Goal: Information Seeking & Learning: Learn about a topic

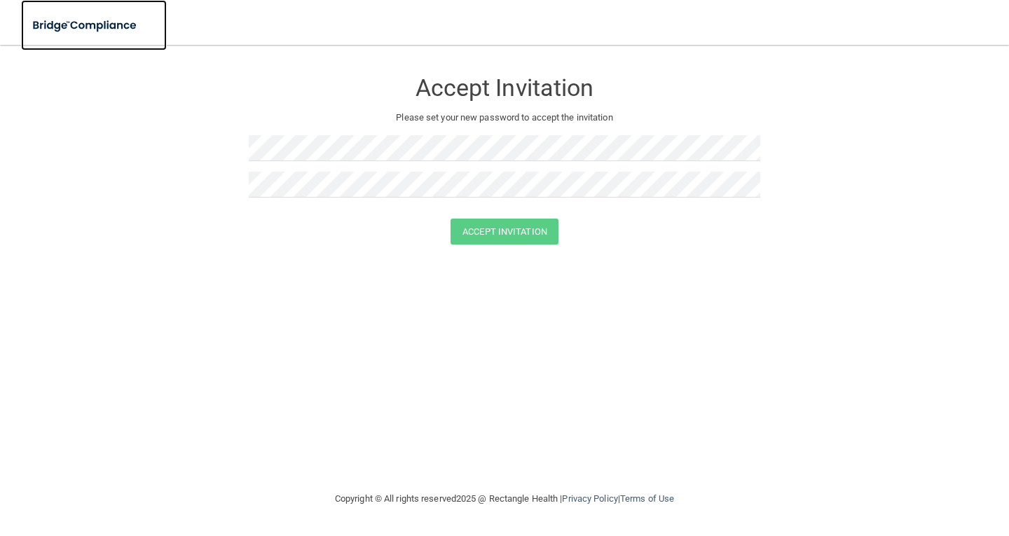
click at [50, 24] on img at bounding box center [85, 25] width 129 height 29
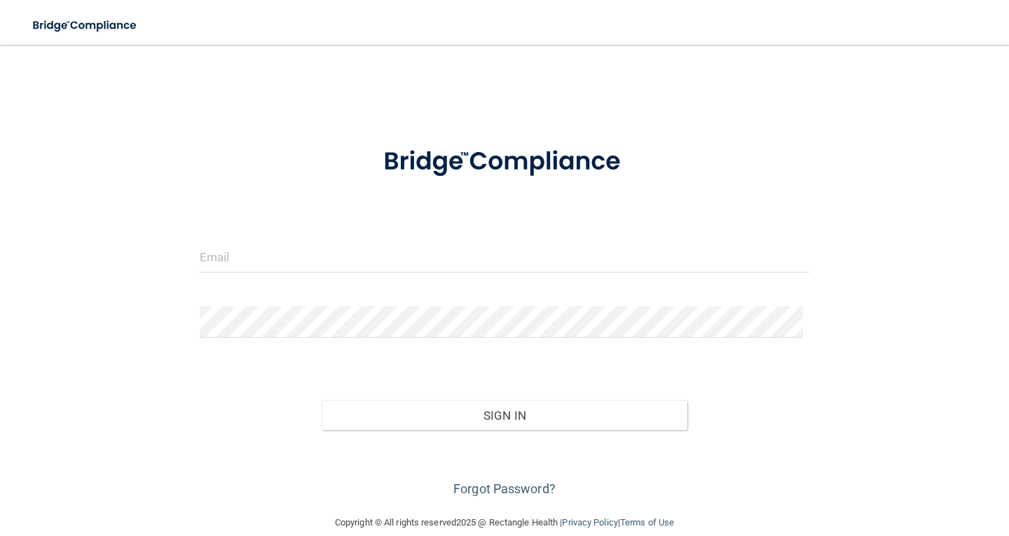
click at [234, 231] on form "Invalid email/password. You don't have permission to access that page. Sign In …" at bounding box center [505, 314] width 610 height 371
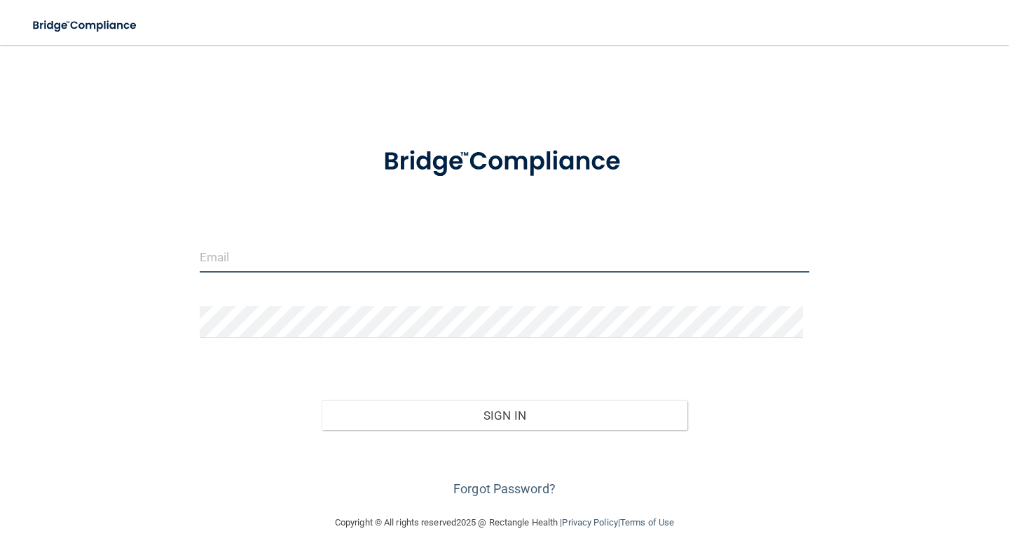
click at [232, 250] on input "email" at bounding box center [505, 257] width 610 height 32
type input "[EMAIL_ADDRESS][DOMAIN_NAME]"
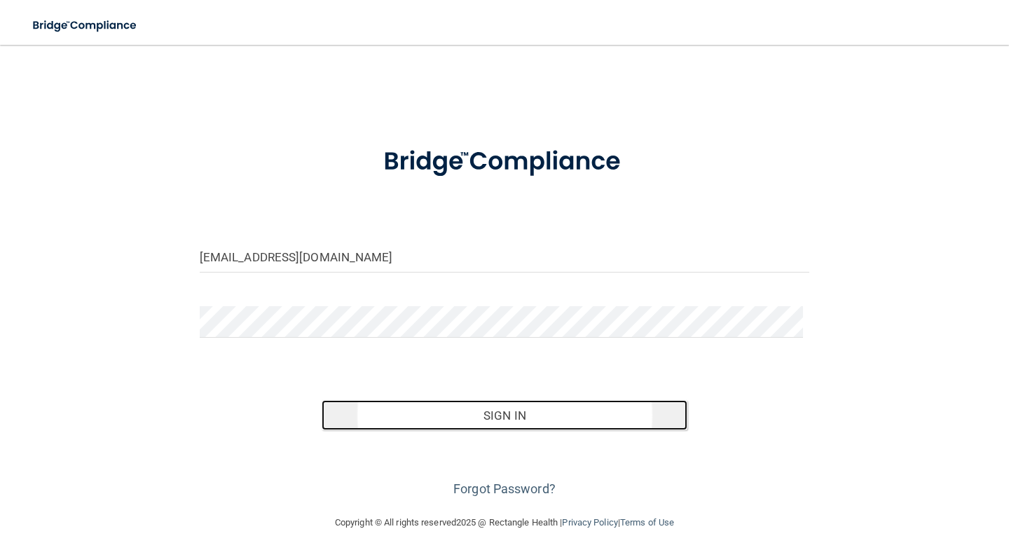
click at [533, 407] on button "Sign In" at bounding box center [505, 415] width 366 height 31
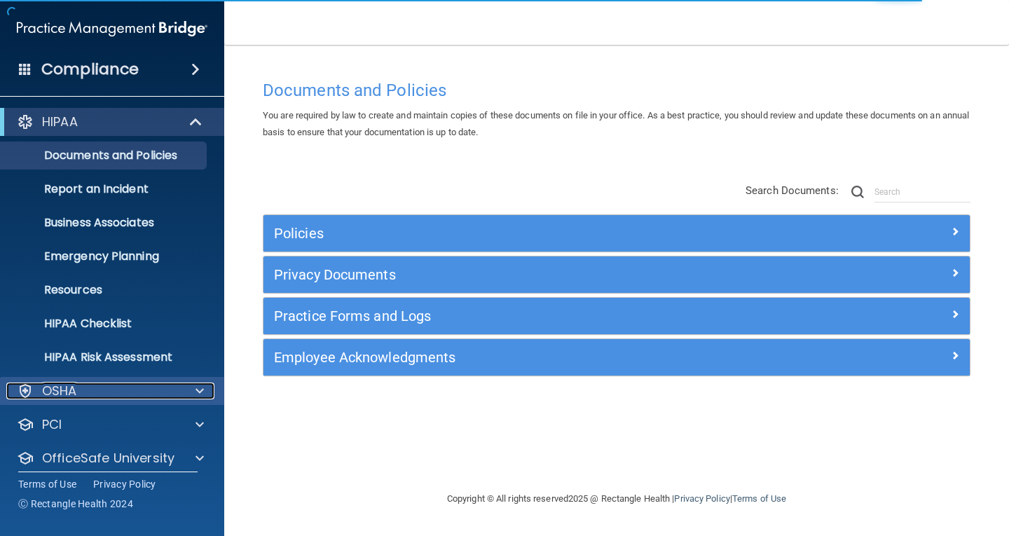
click at [67, 395] on p "OSHA" at bounding box center [59, 391] width 35 height 17
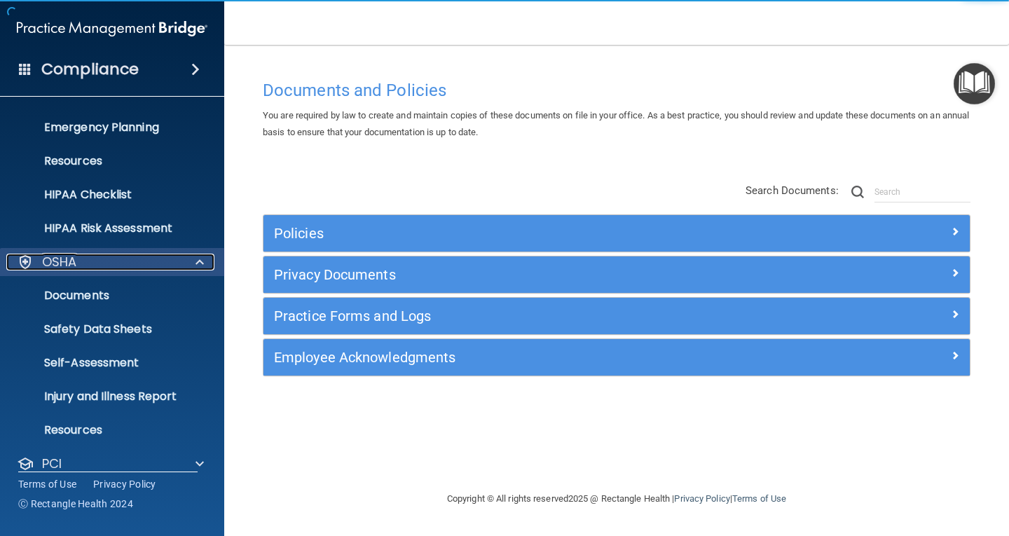
scroll to position [140, 0]
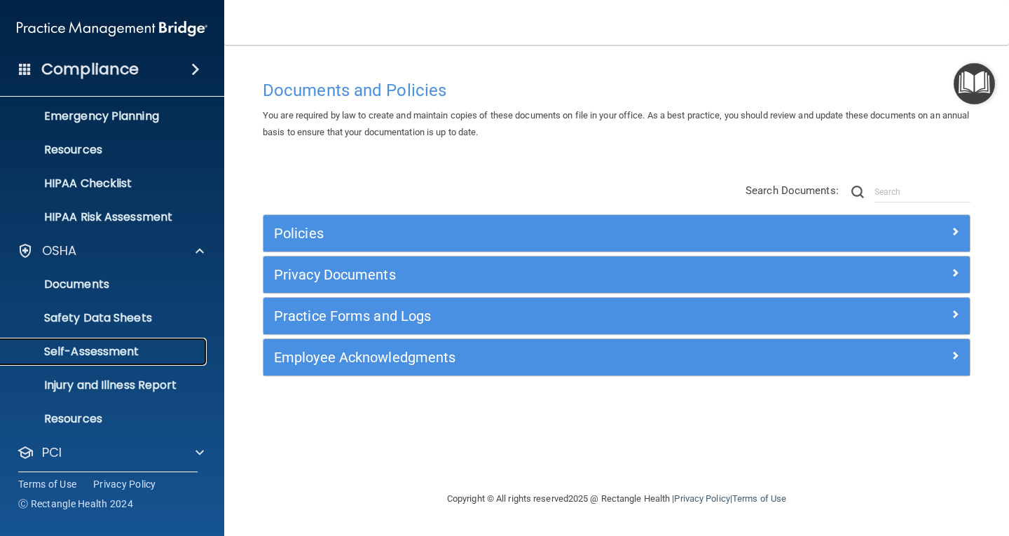
click at [77, 358] on p "Self-Assessment" at bounding box center [104, 352] width 191 height 14
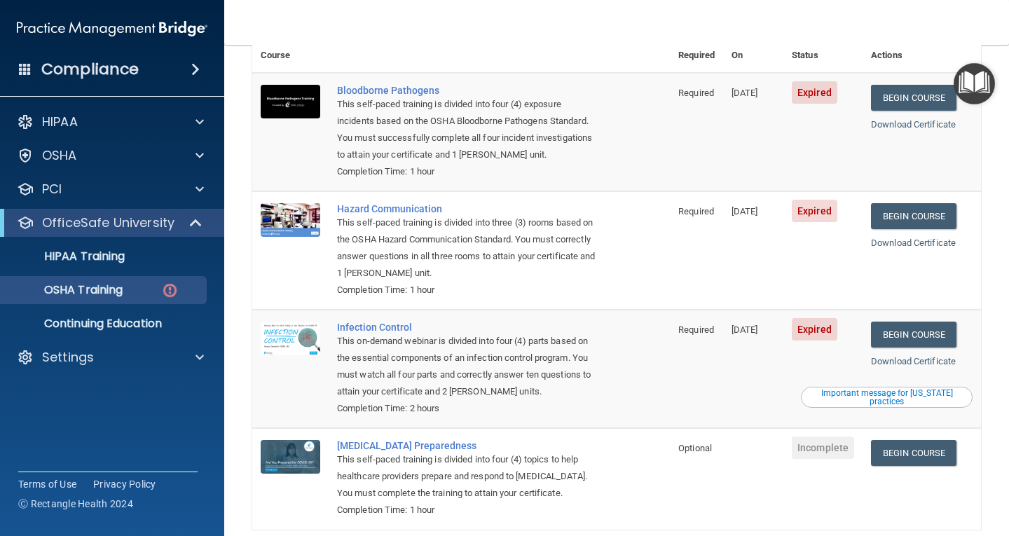
scroll to position [70, 0]
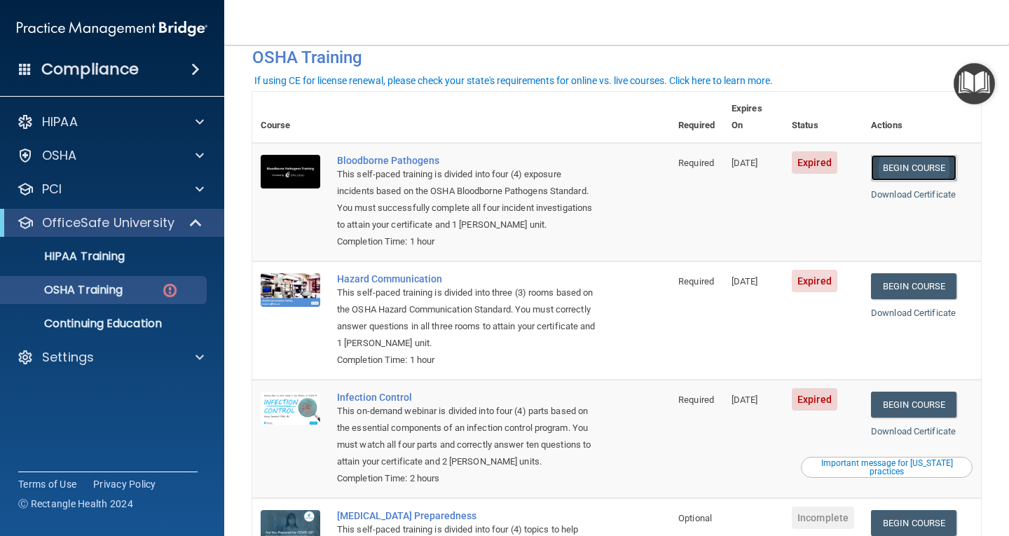
click at [926, 155] on link "Begin Course" at bounding box center [914, 168] width 86 height 26
click at [929, 273] on link "Begin Course" at bounding box center [914, 286] width 86 height 26
click at [894, 392] on link "Begin Course" at bounding box center [914, 405] width 86 height 26
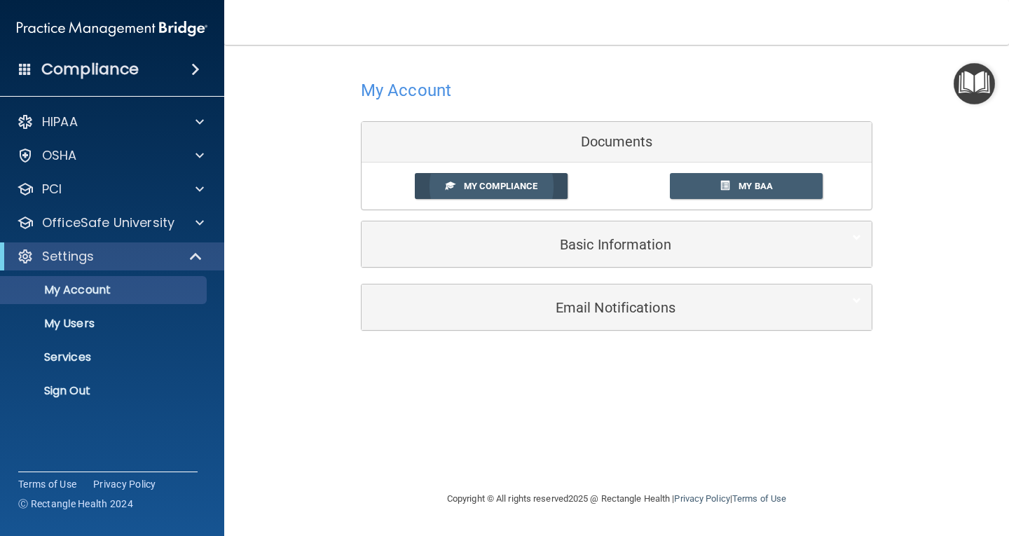
click at [493, 179] on link "My Compliance" at bounding box center [491, 186] width 153 height 26
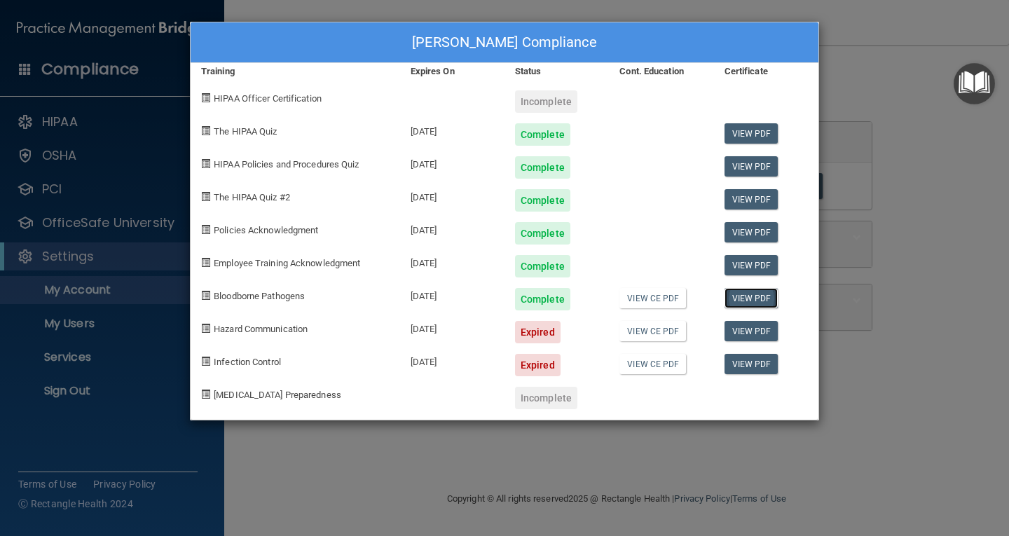
click at [752, 296] on link "View PDF" at bounding box center [752, 298] width 54 height 20
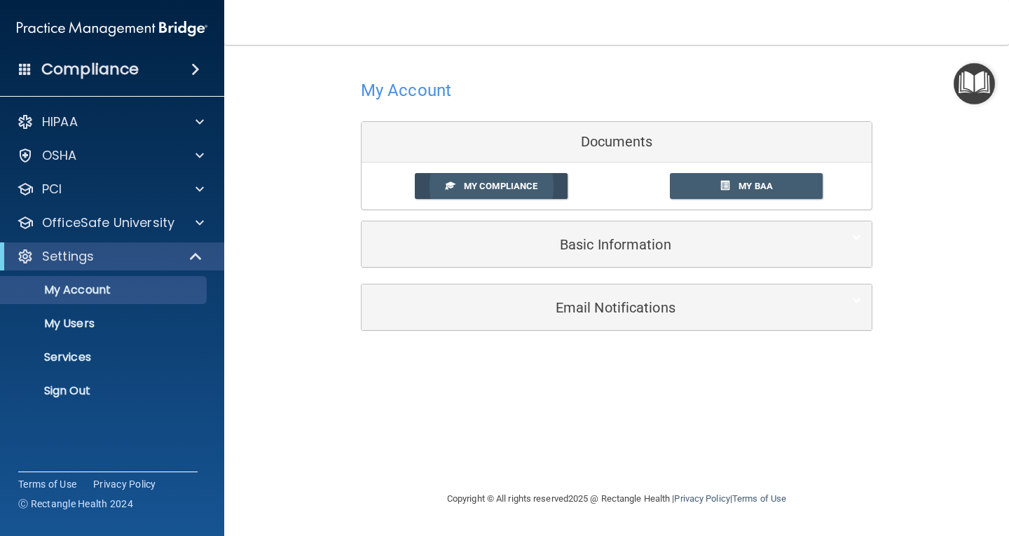
click at [519, 186] on span "My Compliance" at bounding box center [501, 186] width 74 height 11
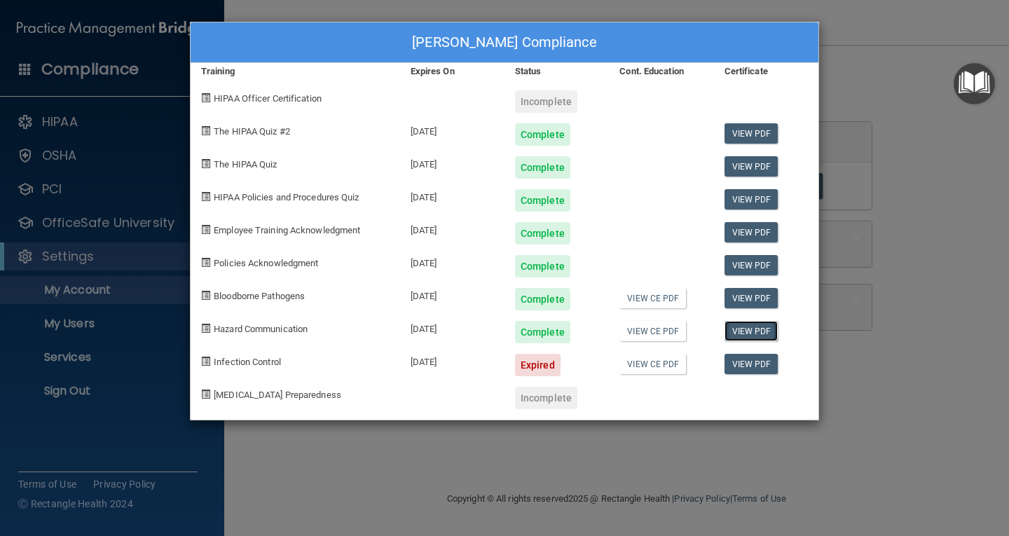
click at [749, 327] on link "View PDF" at bounding box center [752, 331] width 54 height 20
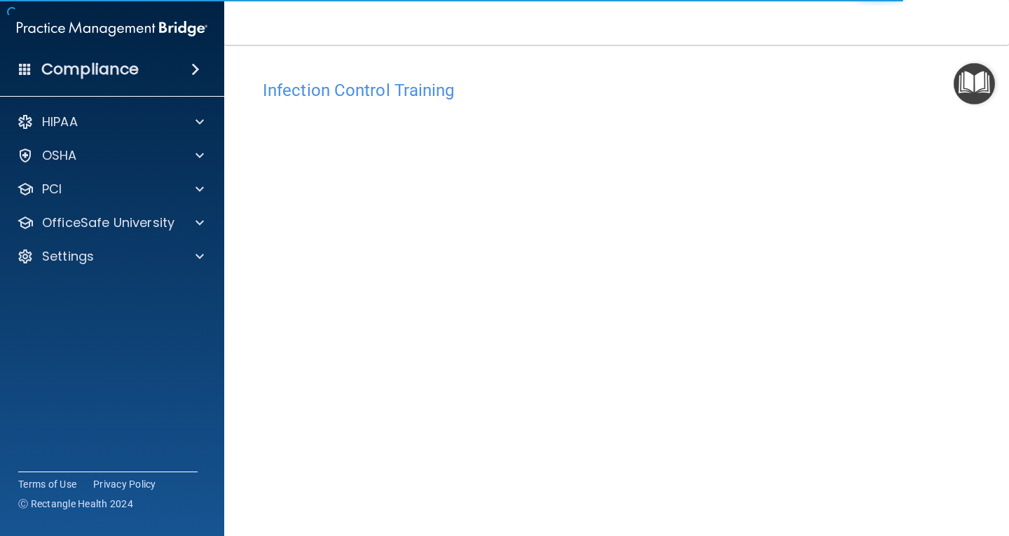
scroll to position [64, 0]
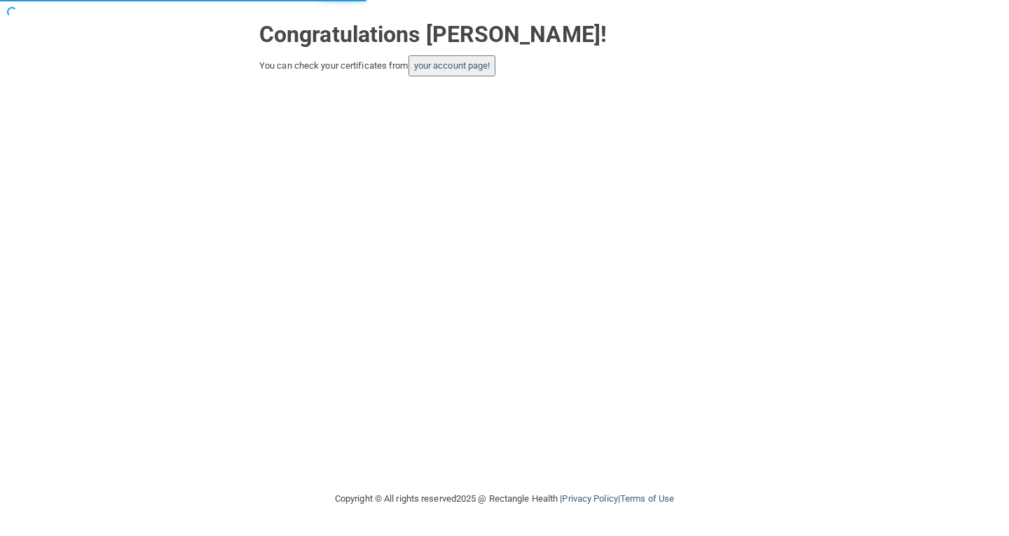
click at [456, 57] on button "your account page!" at bounding box center [453, 65] width 88 height 21
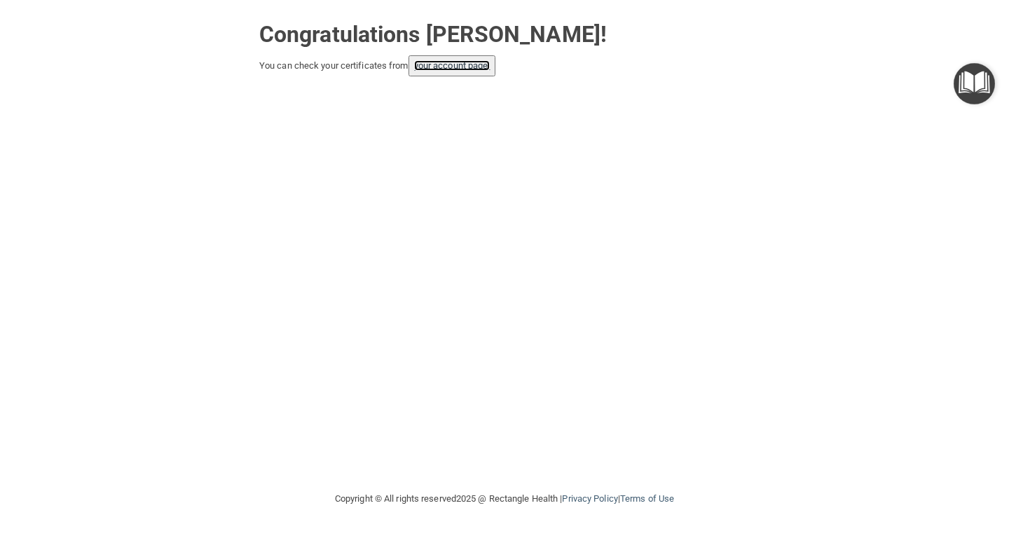
click at [456, 62] on link "your account page!" at bounding box center [452, 65] width 76 height 11
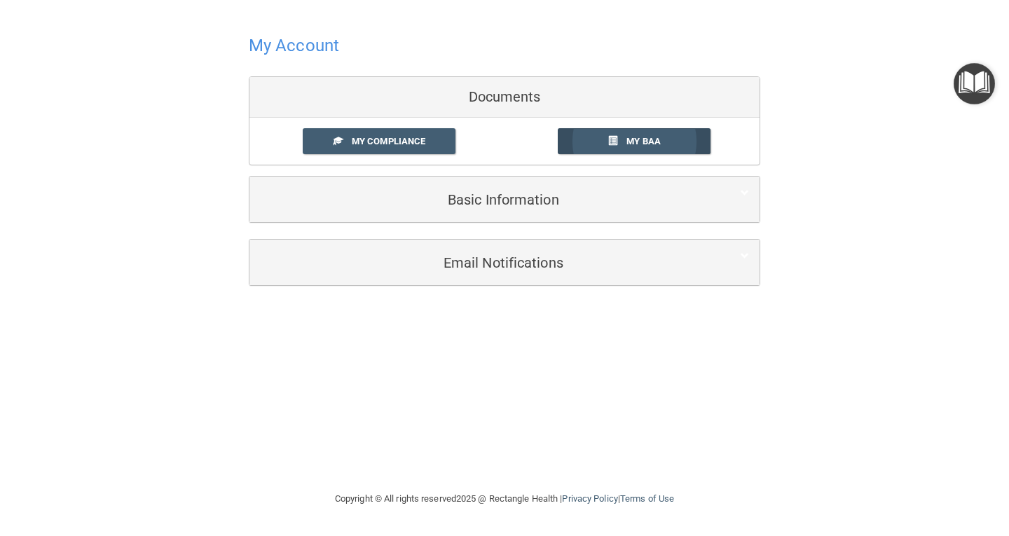
click at [626, 142] on link "My BAA" at bounding box center [634, 141] width 153 height 26
click at [385, 139] on span "My Compliance" at bounding box center [389, 141] width 74 height 11
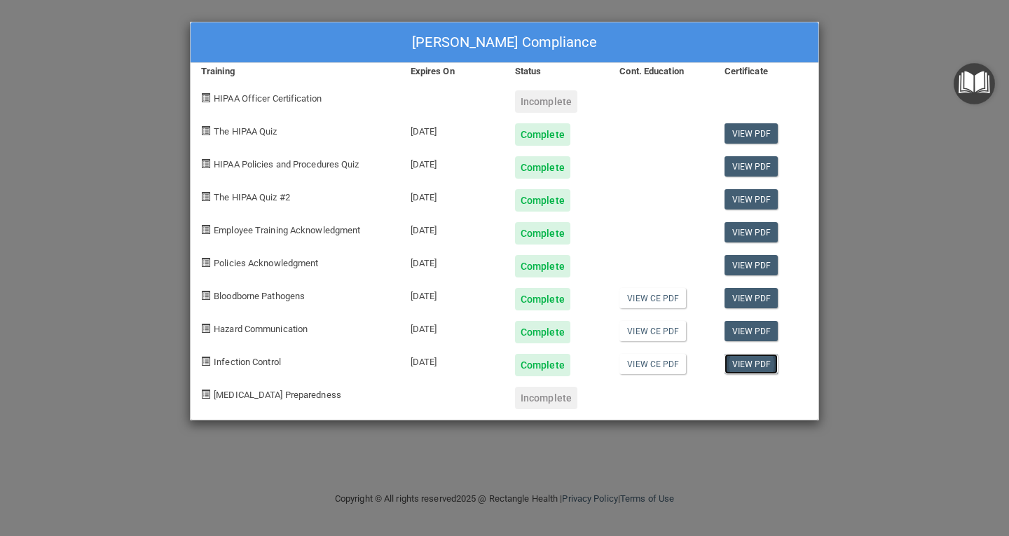
click at [756, 367] on link "View PDF" at bounding box center [752, 364] width 54 height 20
